Goal: Task Accomplishment & Management: Use online tool/utility

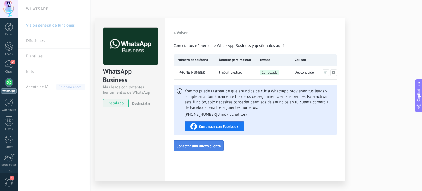
click at [191, 147] on span "Conectar una nueva cuenta" at bounding box center [199, 146] width 44 height 4
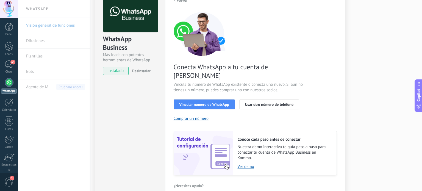
scroll to position [41, 0]
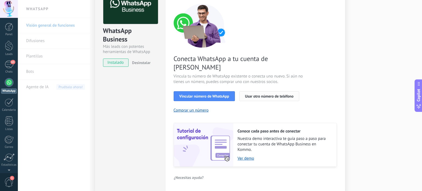
click at [256, 94] on span "Usar otro número de teléfono" at bounding box center [269, 96] width 48 height 4
click at [255, 94] on span "Usar otro número de teléfono" at bounding box center [269, 96] width 48 height 4
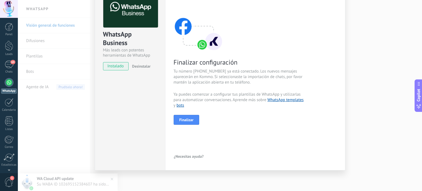
scroll to position [37, 0]
click at [185, 116] on button "Finalizar" at bounding box center [187, 120] width 26 height 10
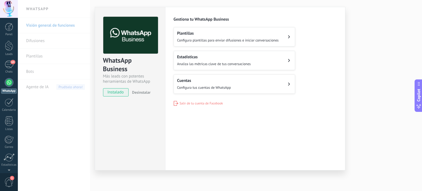
scroll to position [11, 0]
click at [283, 38] on button "Plantillas Configura plantillas para enviar difusiones e iniciar conversaciones" at bounding box center [234, 36] width 121 height 19
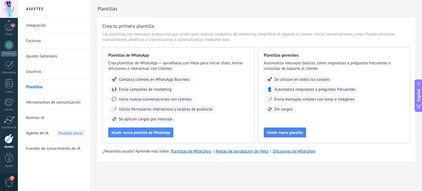
click at [289, 132] on span "Añadir nueva plantilla" at bounding box center [285, 133] width 36 height 4
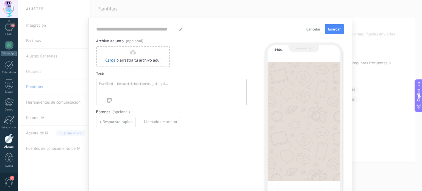
type input "**********"
click at [7, 35] on div "Chats" at bounding box center [9, 35] width 16 height 4
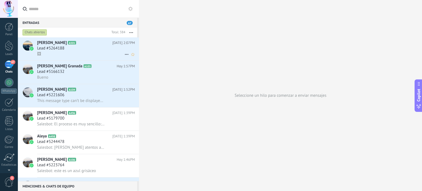
click at [57, 51] on span "Lead #5264188" at bounding box center [50, 48] width 27 height 5
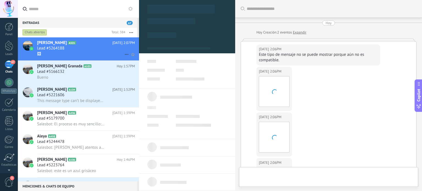
type textarea "**********"
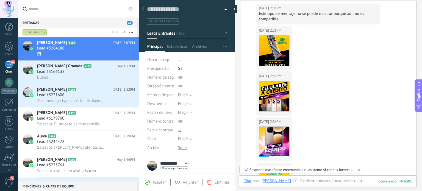
scroll to position [38, 0]
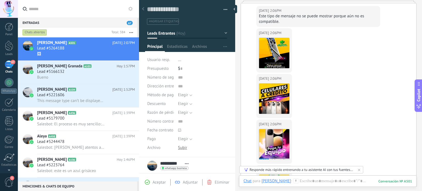
click at [275, 65] on button "Descargar" at bounding box center [274, 65] width 30 height 5
click at [333, 110] on div "[DATE] 2:06PM [PERSON_NAME]" at bounding box center [328, 97] width 175 height 46
click at [274, 109] on button "Descargar" at bounding box center [274, 110] width 30 height 5
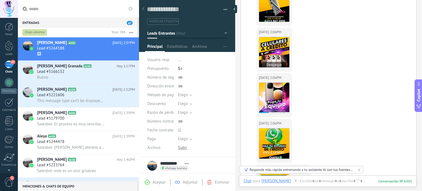
scroll to position [86, 0]
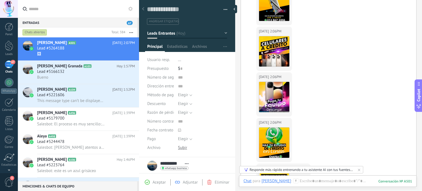
click at [273, 110] on button "Descargar" at bounding box center [274, 109] width 30 height 5
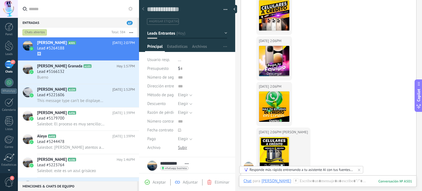
scroll to position [122, 0]
click at [272, 117] on button "Descargar" at bounding box center [274, 118] width 30 height 5
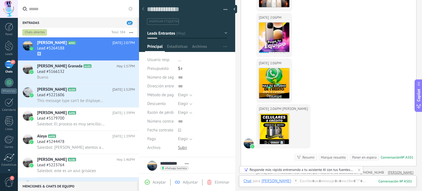
scroll to position [152, 0]
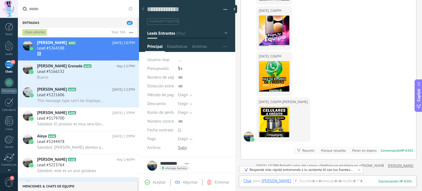
click at [271, 133] on button "Descargar" at bounding box center [274, 134] width 30 height 5
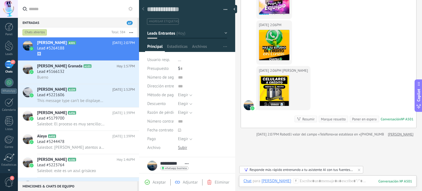
scroll to position [224, 0]
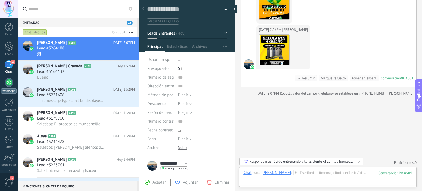
click at [7, 84] on div at bounding box center [9, 82] width 9 height 9
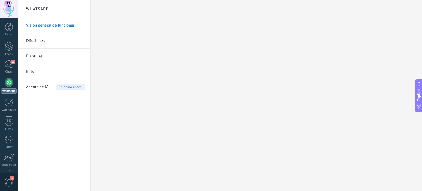
click at [36, 11] on h2 "WhatsApp" at bounding box center [54, 9] width 59 height 18
click at [34, 41] on link "Difusiones" at bounding box center [55, 40] width 59 height 15
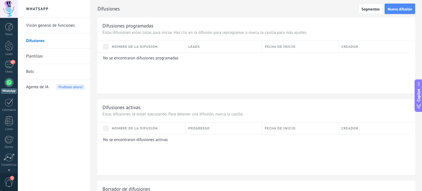
click at [36, 57] on link "Plantillas" at bounding box center [55, 56] width 59 height 15
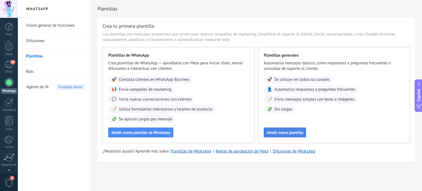
click at [286, 134] on span "Añadir nueva plantilla" at bounding box center [285, 133] width 36 height 4
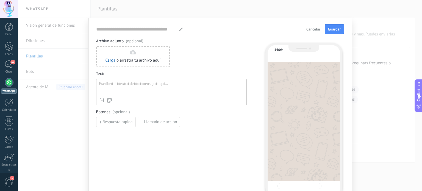
type input "**********"
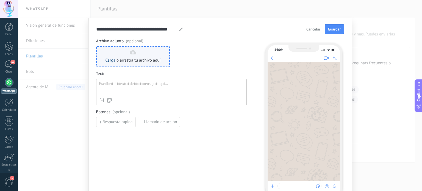
click at [108, 60] on link "Carga" at bounding box center [111, 60] width 10 height 5
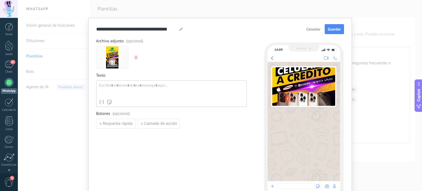
click at [134, 54] on button "button" at bounding box center [136, 57] width 4 height 8
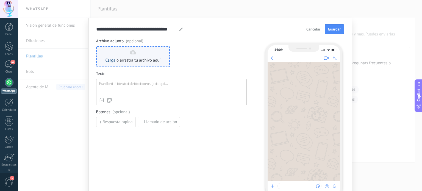
click at [109, 60] on link "Carga" at bounding box center [111, 60] width 10 height 5
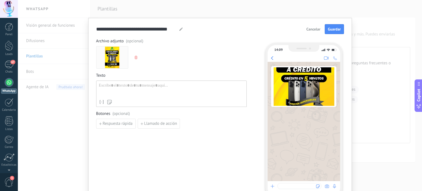
click at [113, 86] on div at bounding box center [171, 90] width 145 height 14
click at [180, 28] on use at bounding box center [180, 28] width 3 height 3
click at [111, 88] on div at bounding box center [171, 90] width 145 height 14
click at [7, 65] on div "67" at bounding box center [9, 64] width 9 height 8
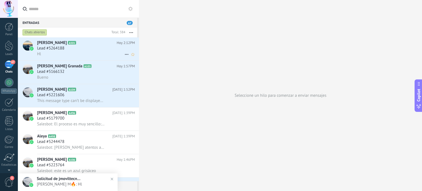
click at [125, 55] on use at bounding box center [127, 54] width 4 height 1
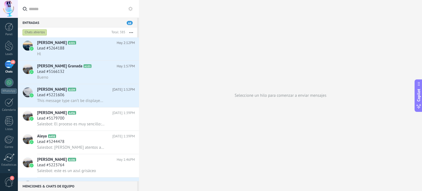
click at [130, 9] on icon at bounding box center [130, 9] width 4 height 4
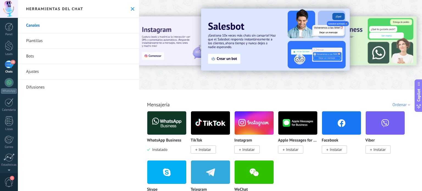
click at [34, 55] on link "Bots" at bounding box center [78, 56] width 121 height 15
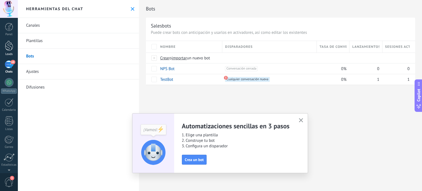
click at [10, 44] on div at bounding box center [9, 46] width 8 height 10
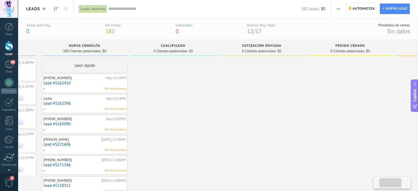
scroll to position [0, 70]
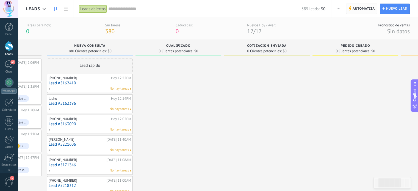
click at [355, 8] on span "Automatiza" at bounding box center [364, 9] width 22 height 10
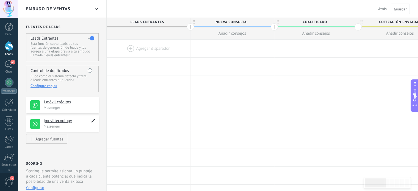
click at [92, 121] on use at bounding box center [94, 121] width 4 height 4
type textarea "**********"
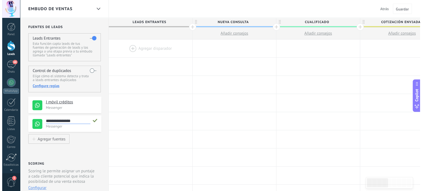
scroll to position [5, 0]
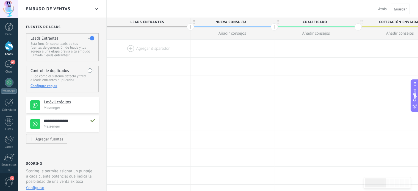
click at [92, 121] on use at bounding box center [92, 121] width 5 height 4
click at [58, 126] on p "Messenger" at bounding box center [70, 126] width 52 height 5
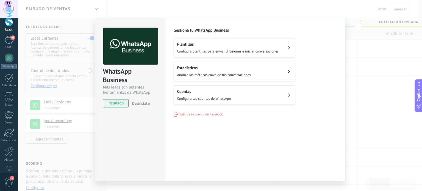
scroll to position [0, 0]
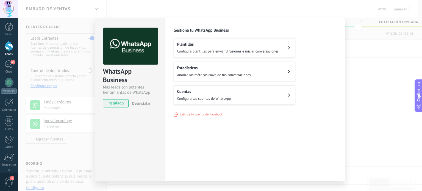
click at [378, 75] on div "WhatsApp Business Más leads con potentes herramientas de WhatsApp instalado Des…" at bounding box center [220, 95] width 404 height 191
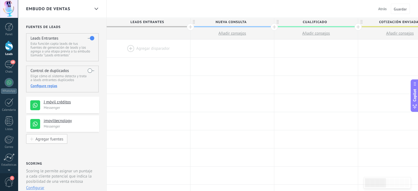
click at [46, 139] on div "Agregar fuentes" at bounding box center [49, 139] width 28 height 5
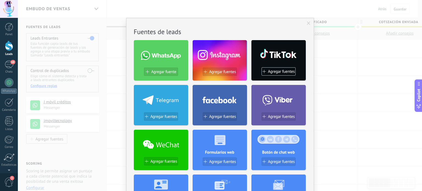
click at [307, 23] on span at bounding box center [309, 23] width 4 height 4
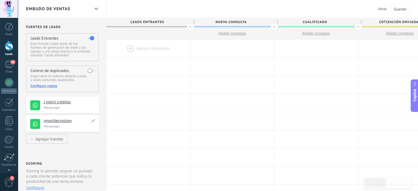
click at [34, 126] on use at bounding box center [35, 124] width 10 height 10
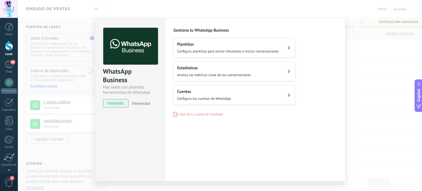
click at [34, 126] on div "WhatsApp Business Más leads con potentes herramientas de WhatsApp instalado Des…" at bounding box center [220, 95] width 404 height 191
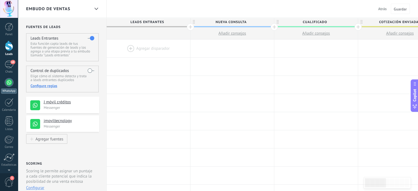
click at [10, 84] on div at bounding box center [9, 82] width 9 height 9
